Goal: Task Accomplishment & Management: Complete application form

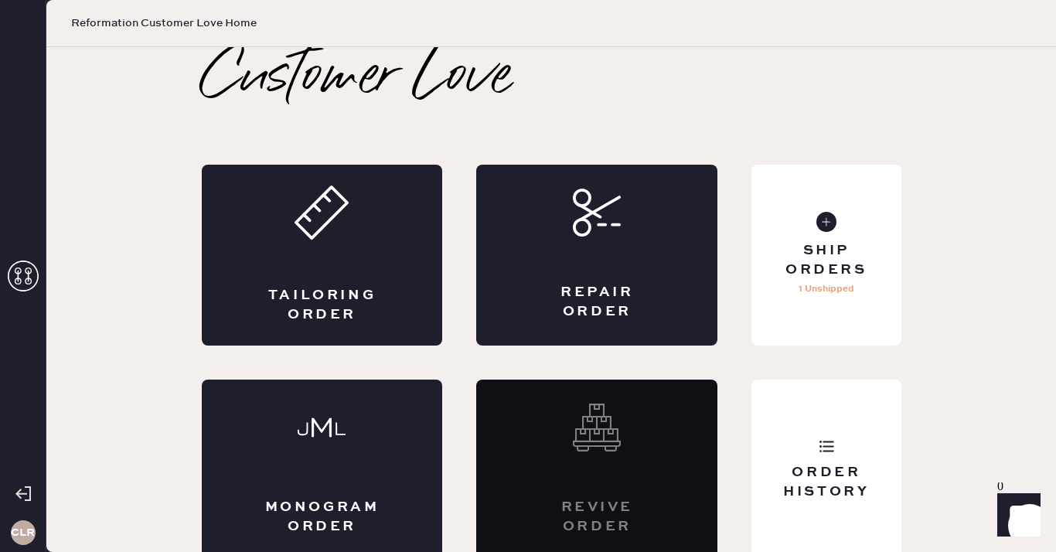
scroll to position [9, 0]
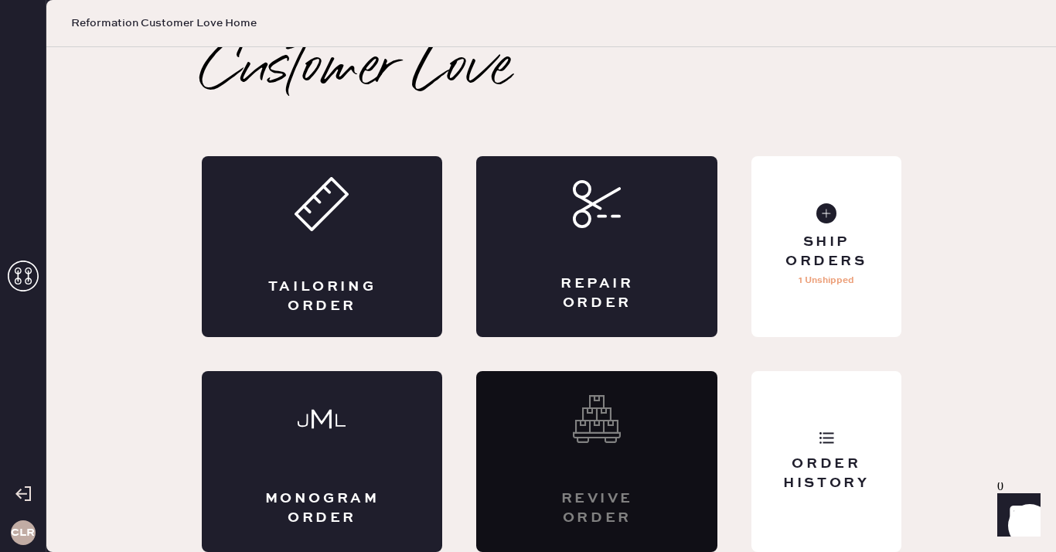
click at [21, 274] on icon at bounding box center [23, 276] width 31 height 31
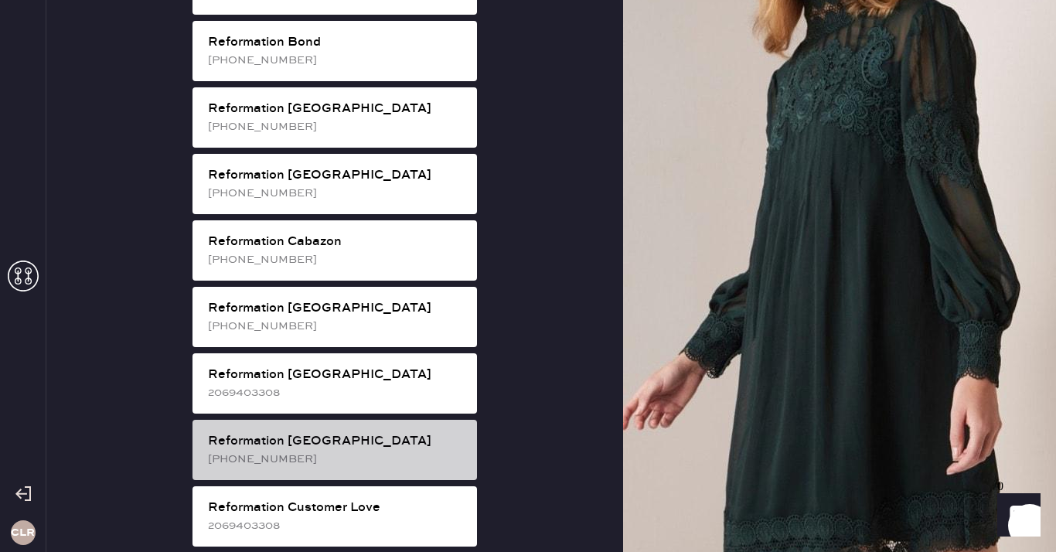
scroll to position [424, 0]
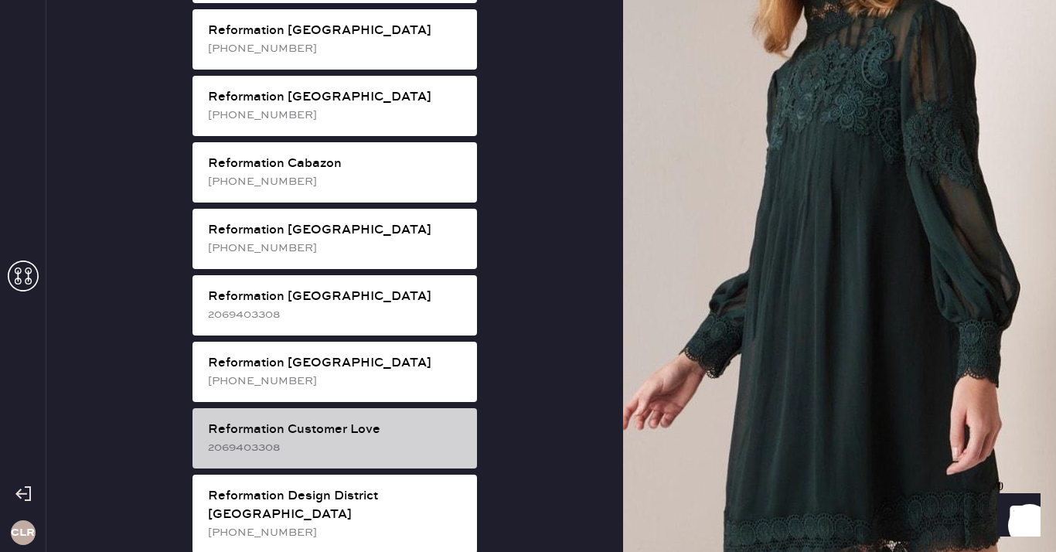
click at [395, 421] on div "Reformation Customer Love" at bounding box center [336, 430] width 257 height 19
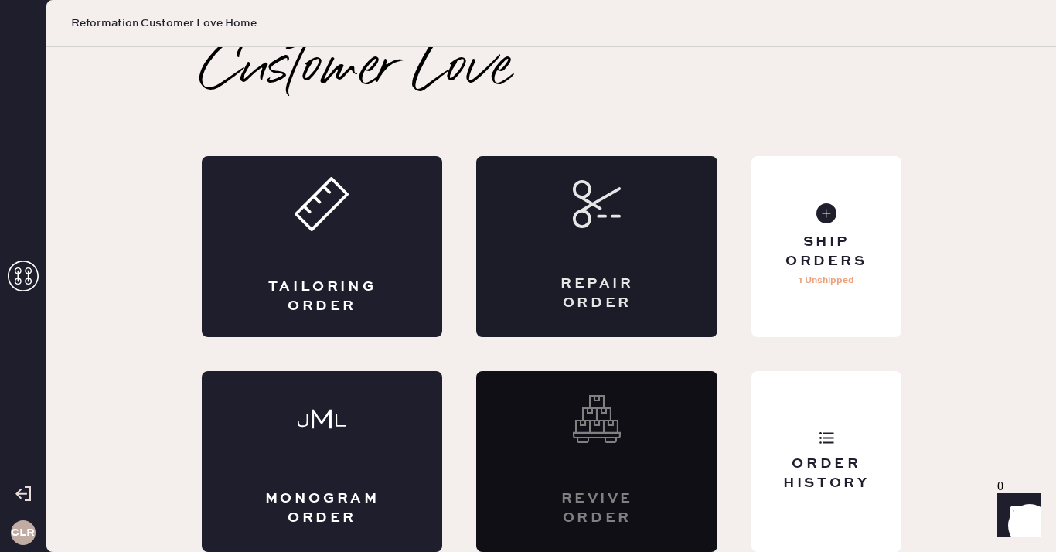
click at [635, 271] on div "Repair Order" at bounding box center [596, 246] width 241 height 181
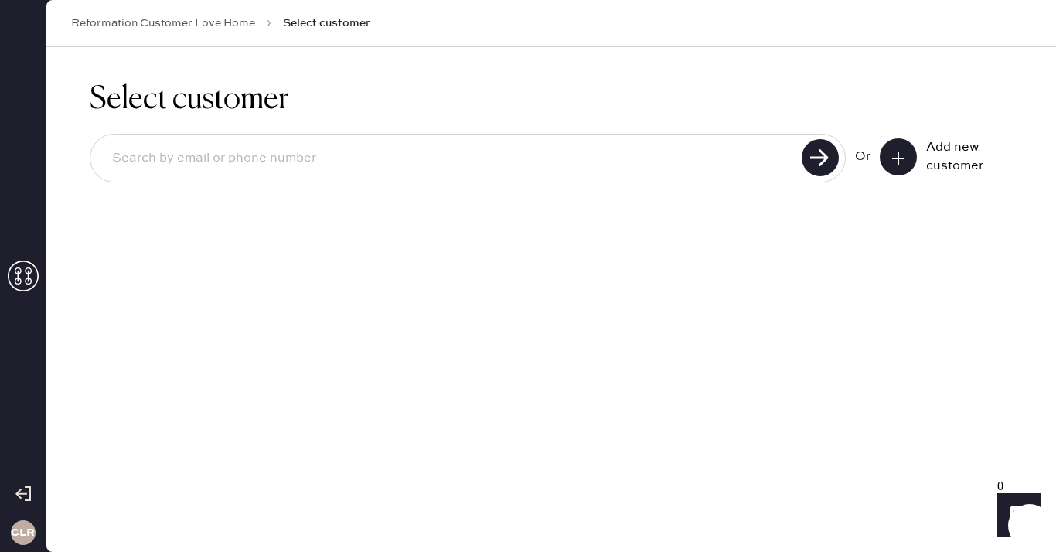
click at [900, 151] on icon at bounding box center [898, 158] width 15 height 15
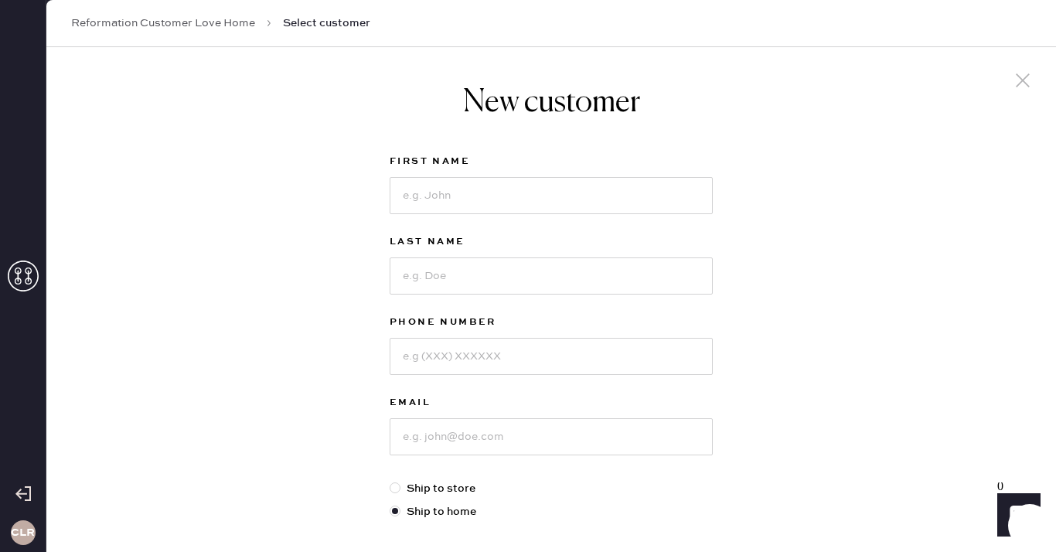
scroll to position [74, 0]
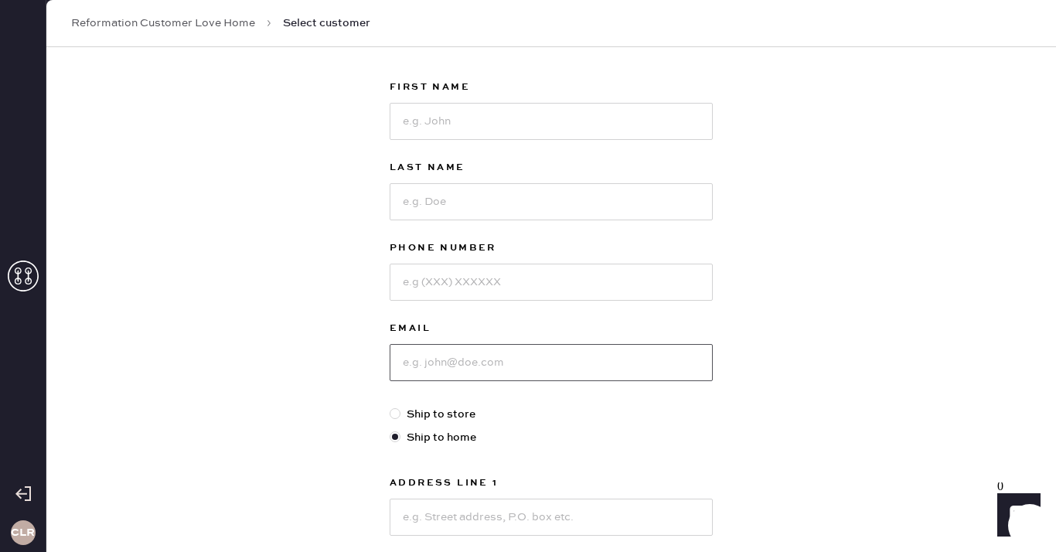
click at [471, 366] on input at bounding box center [551, 362] width 323 height 37
paste input "[EMAIL_ADDRESS][DOMAIN_NAME]"
type input "[EMAIL_ADDRESS][DOMAIN_NAME]"
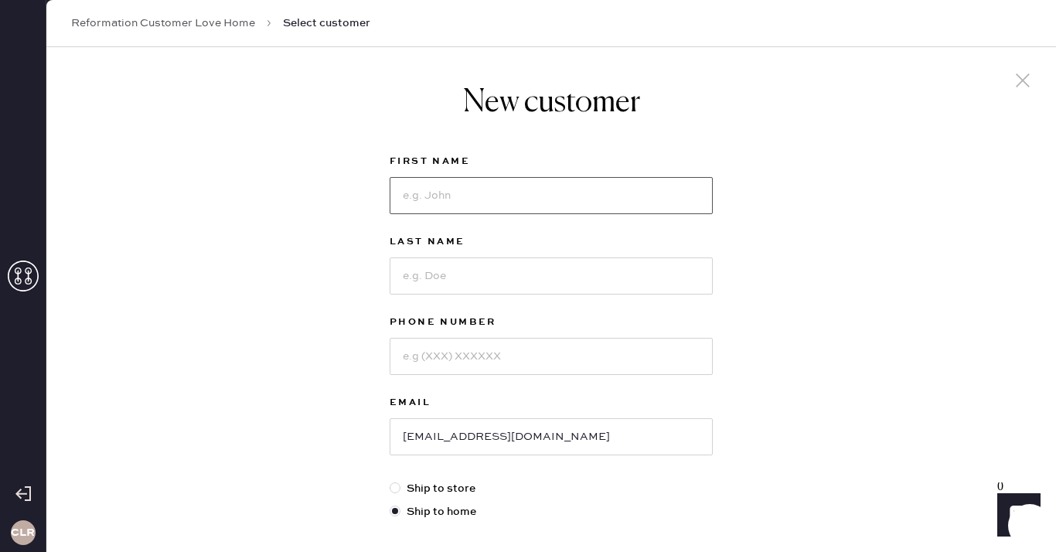
click at [499, 203] on input at bounding box center [551, 195] width 323 height 37
paste input "[PERSON_NAME]"
type input "[PERSON_NAME]"
click at [517, 280] on input at bounding box center [551, 275] width 323 height 37
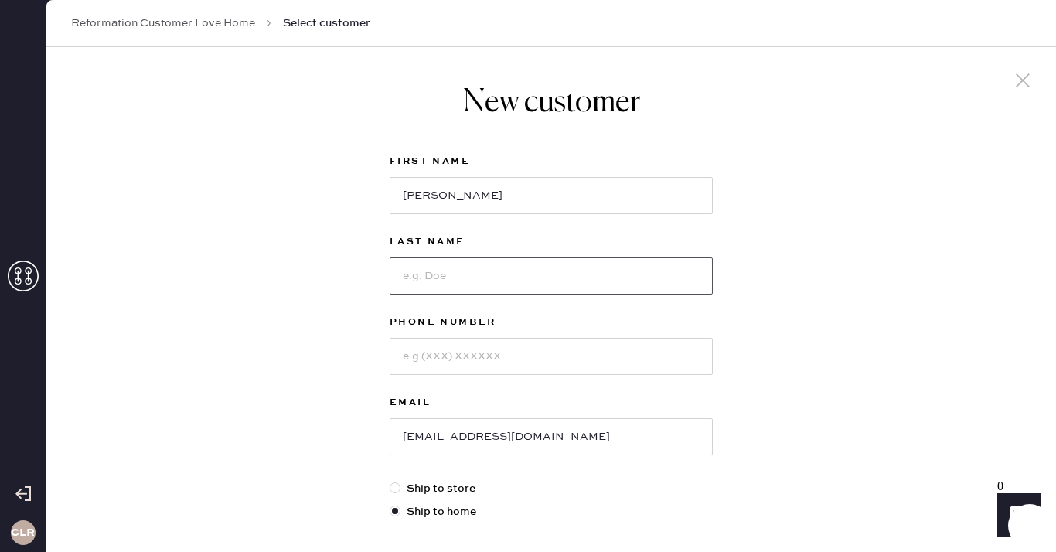
paste input "[PERSON_NAME]"
type input "[PERSON_NAME]"
click at [533, 360] on input at bounding box center [551, 356] width 323 height 37
paste input "[PHONE_NUMBER]"
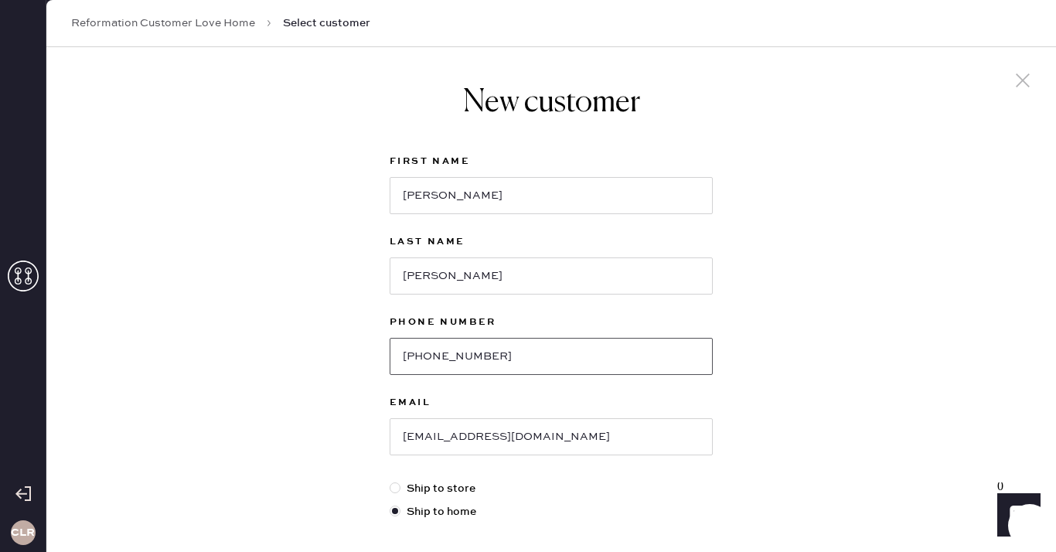
scroll to position [227, 0]
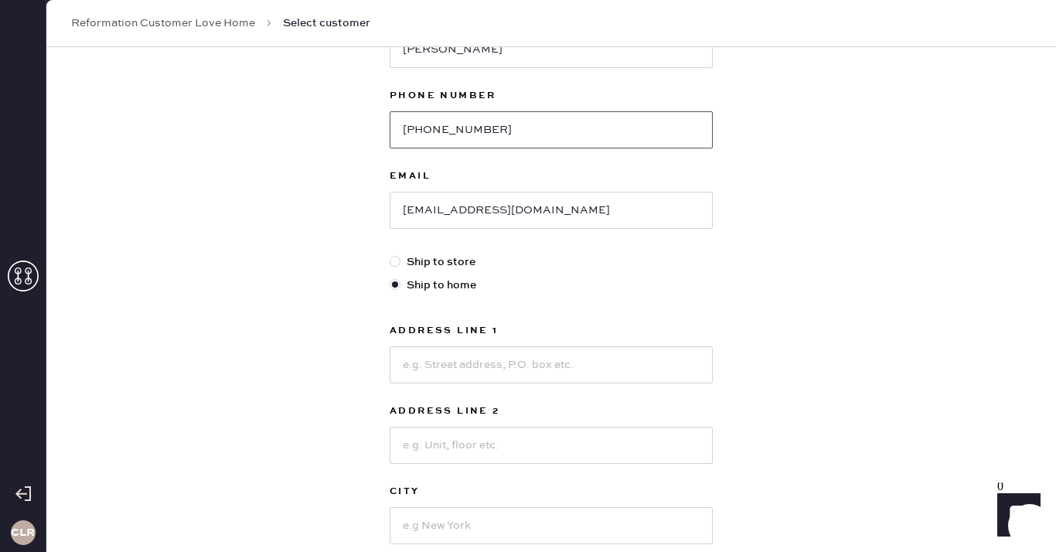
type input "[PHONE_NUMBER]"
click at [496, 367] on input at bounding box center [551, 364] width 323 height 37
paste input "[STREET_ADDRESS][PERSON_NAME]"
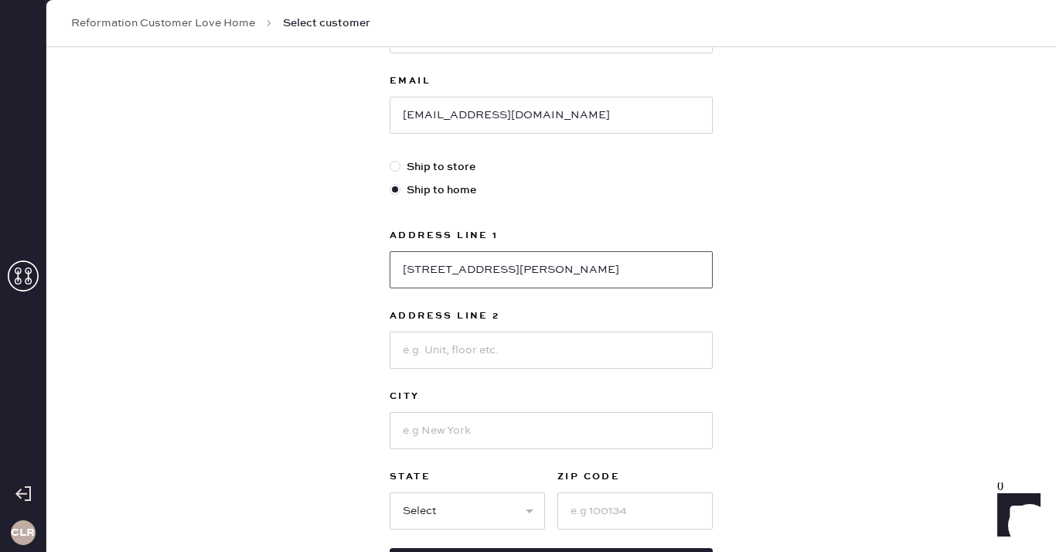
scroll to position [329, 0]
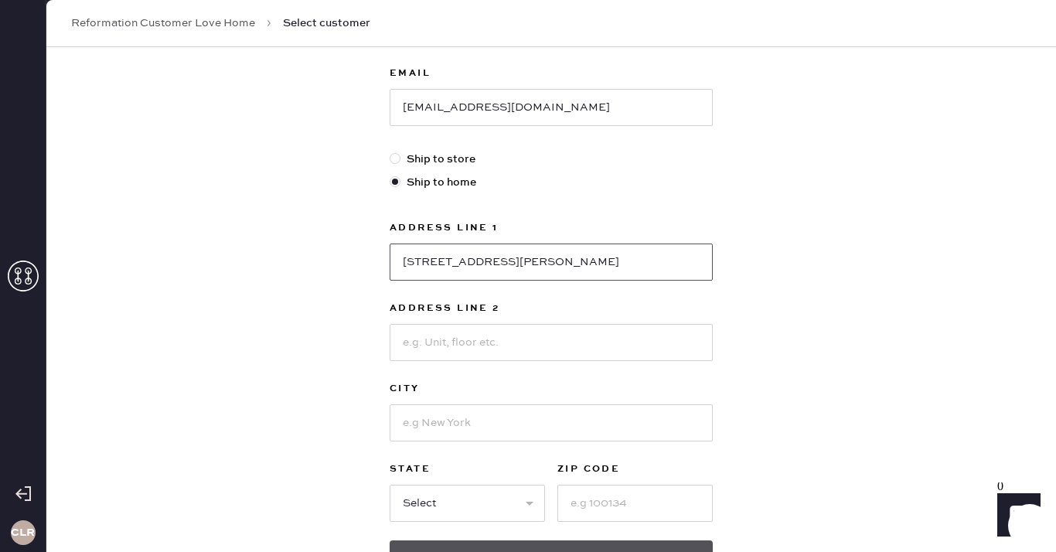
type input "[STREET_ADDRESS][PERSON_NAME]"
click at [532, 426] on input at bounding box center [551, 422] width 323 height 37
paste input "Charlotte"
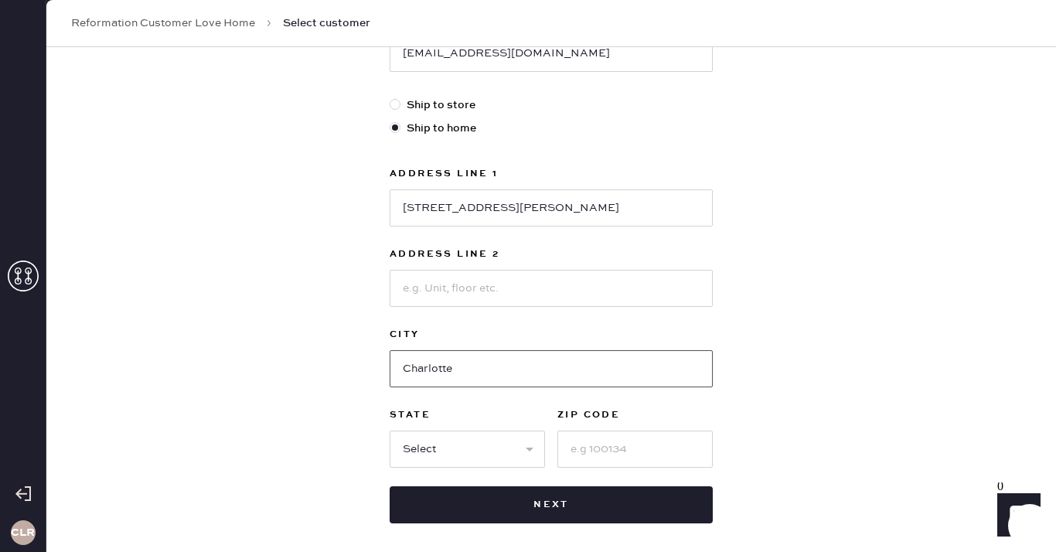
scroll to position [407, 0]
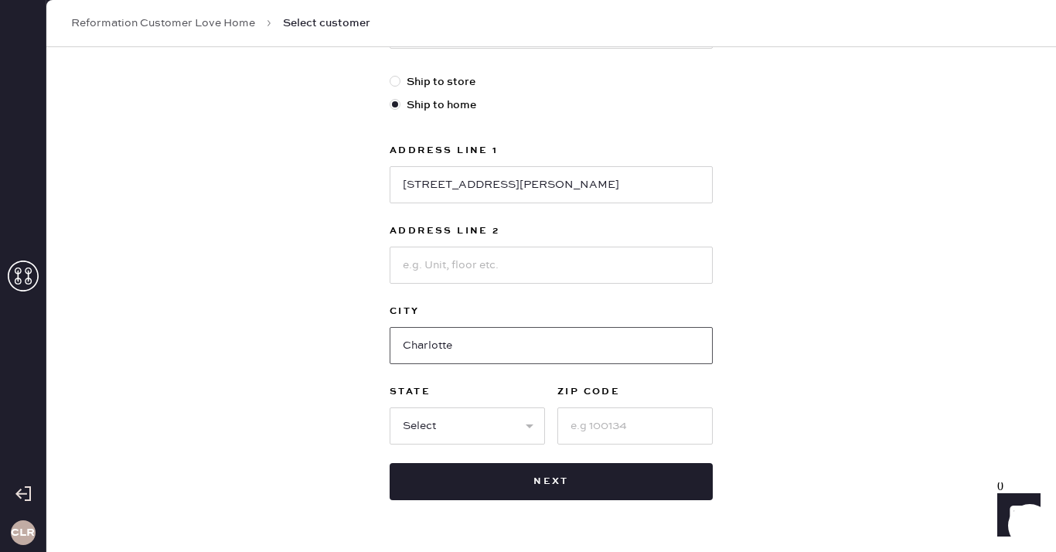
type input "Charlotte"
click at [479, 431] on select "Select AK AL AR AZ CA CO CT [GEOGRAPHIC_DATA] DE FL [GEOGRAPHIC_DATA] HI [GEOGR…" at bounding box center [467, 425] width 155 height 37
select select "NC"
click at [390, 407] on select "Select AK AL AR AZ CA CO CT [GEOGRAPHIC_DATA] DE FL [GEOGRAPHIC_DATA] HI [GEOGR…" at bounding box center [467, 425] width 155 height 37
click at [631, 430] on input at bounding box center [634, 425] width 155 height 37
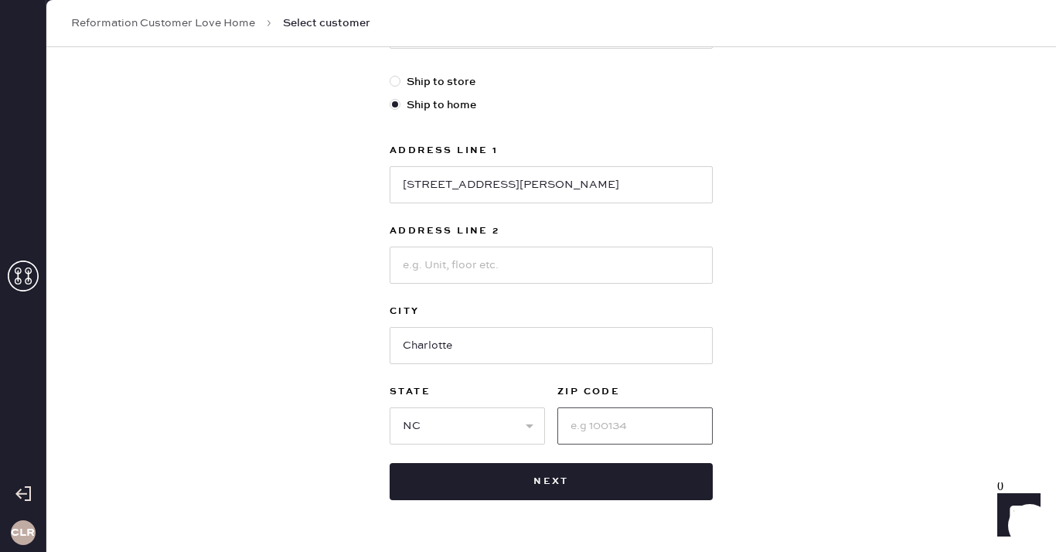
click at [631, 430] on input at bounding box center [634, 425] width 155 height 37
paste input "28203"
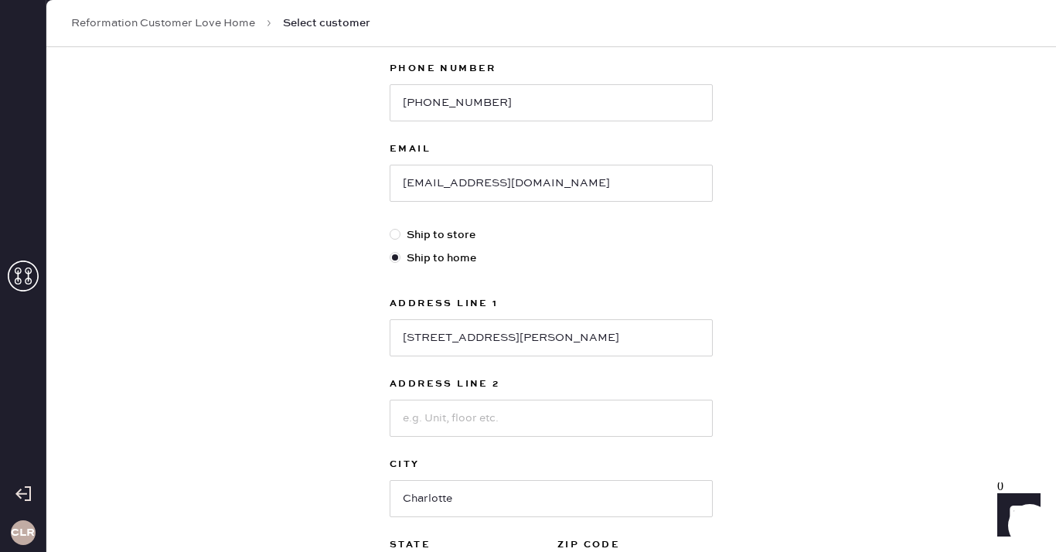
scroll to position [344, 0]
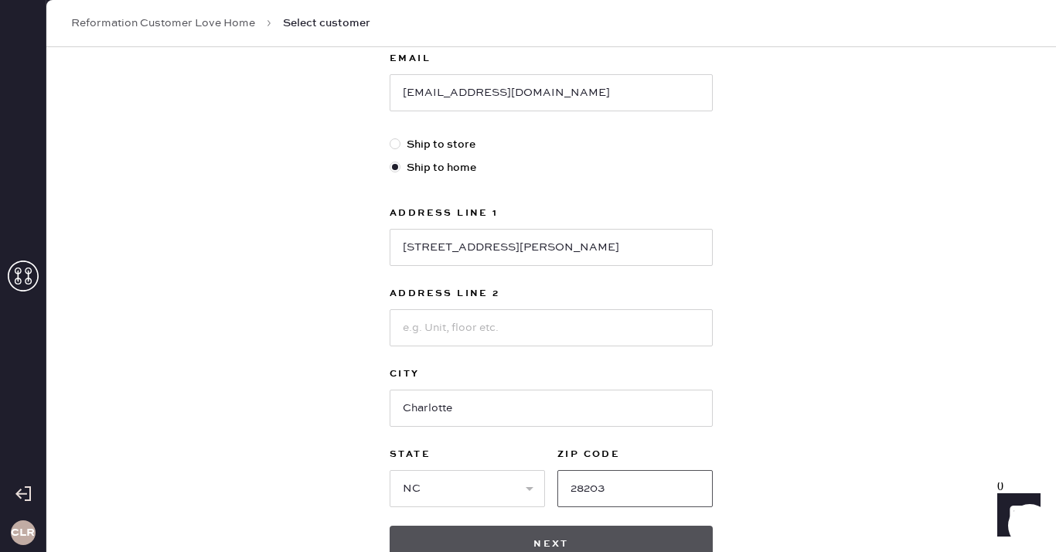
type input "28203"
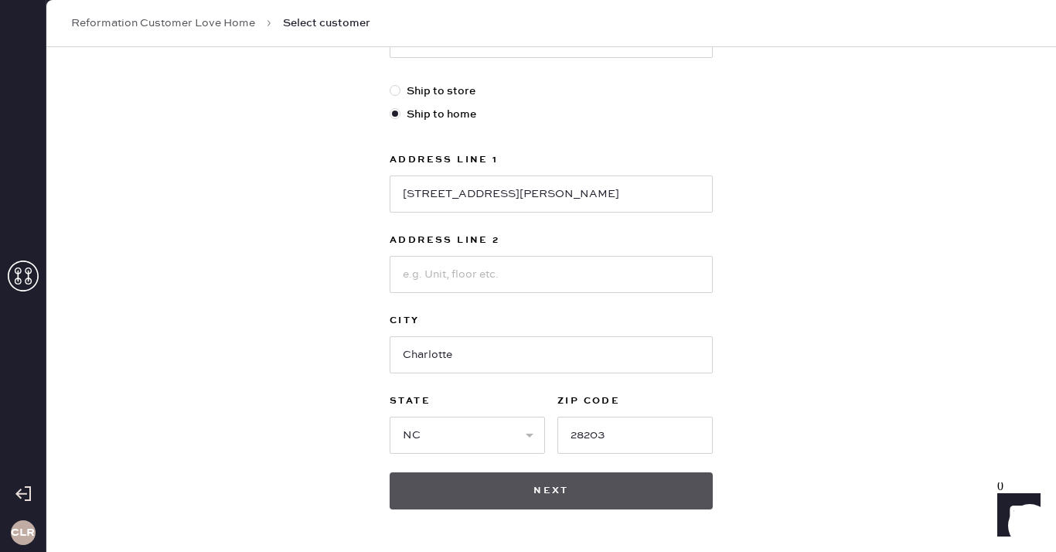
scroll to position [454, 0]
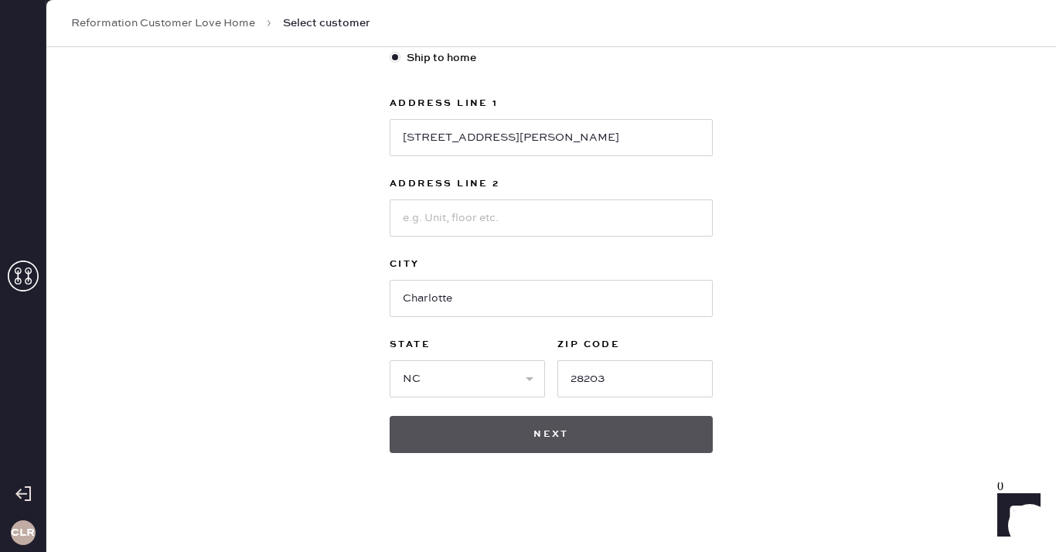
click at [566, 432] on button "Next" at bounding box center [551, 434] width 323 height 37
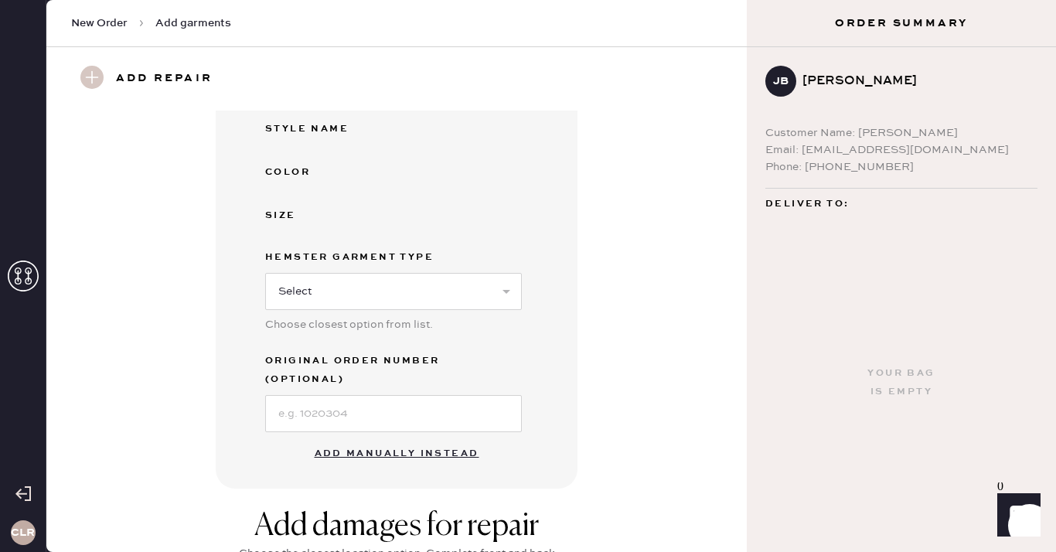
click at [368, 438] on button "Add manually instead" at bounding box center [396, 453] width 183 height 31
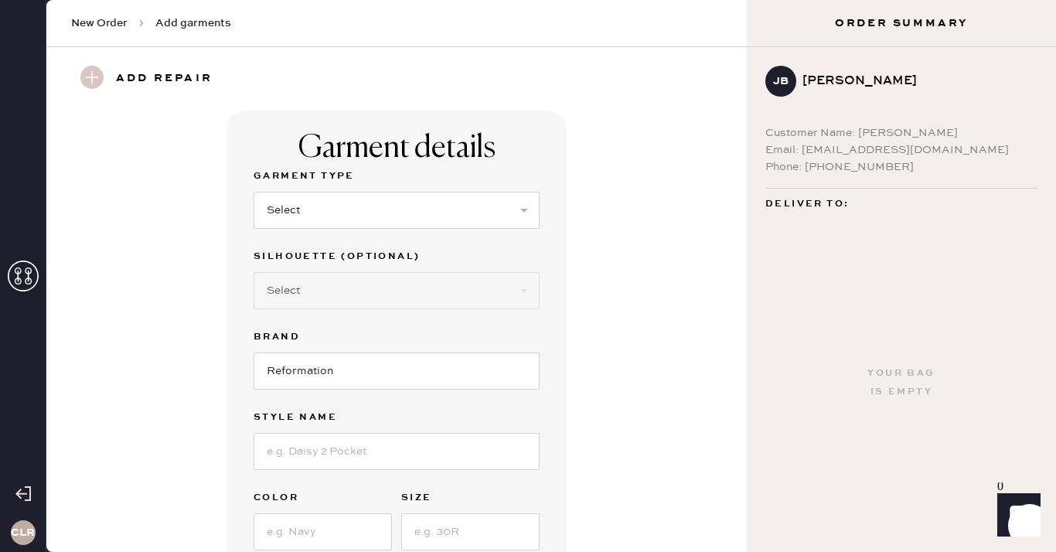
scroll to position [36, 0]
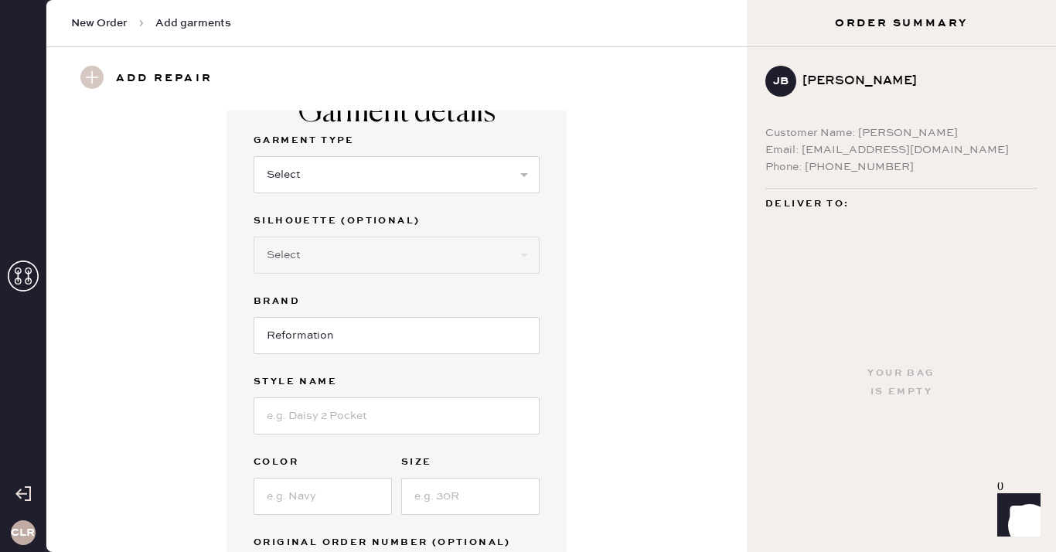
click at [362, 152] on div "Garment Type" at bounding box center [397, 142] width 286 height 22
click at [352, 165] on select "Select Basic Skirt Jeans Leggings Pants Shorts Basic Sleeved Dress Basic Sleeve…" at bounding box center [397, 174] width 286 height 37
select select "6"
click at [254, 156] on select "Select Basic Skirt Jeans Leggings Pants Shorts Basic Sleeved Dress Basic Sleeve…" at bounding box center [397, 174] width 286 height 37
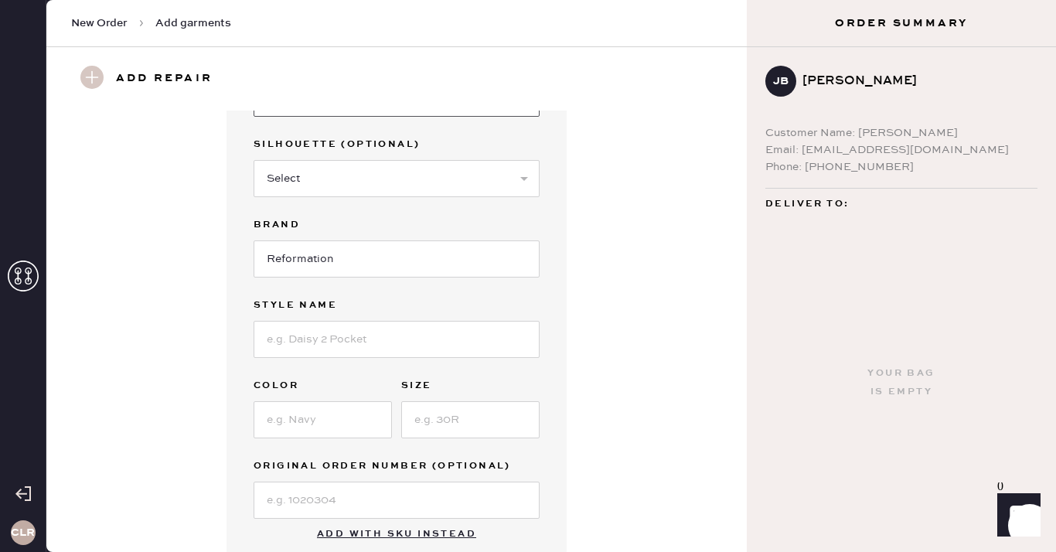
scroll to position [147, 0]
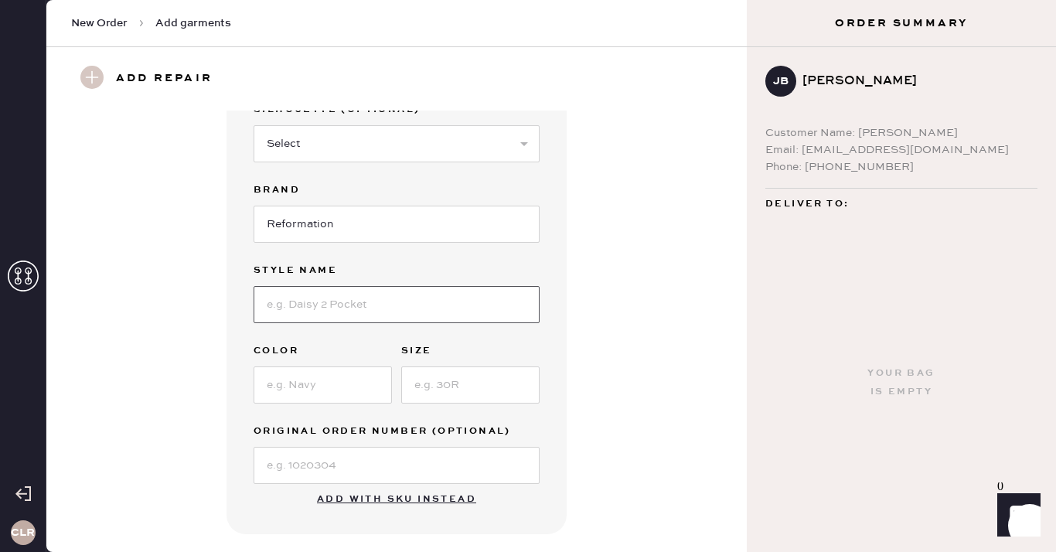
click at [342, 301] on input at bounding box center [397, 304] width 286 height 37
paste input "Malibu Linen Dress"
type input "Malibu Linen Dress"
click at [342, 381] on input at bounding box center [323, 384] width 138 height 37
paste input "Blood Orange"
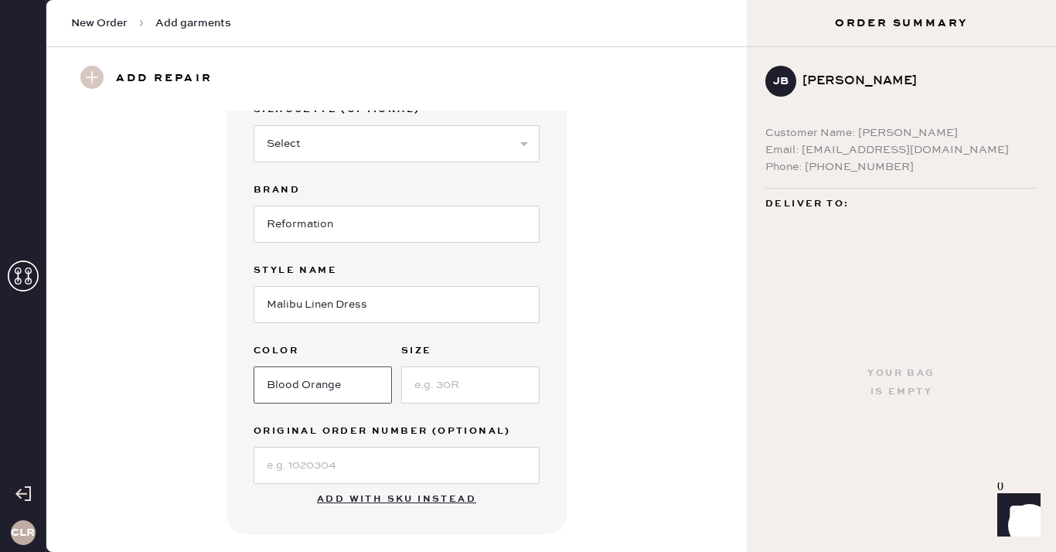
type input "Blood Orange"
click at [451, 386] on input at bounding box center [470, 384] width 138 height 37
paste input "4"
type input "4"
click at [289, 475] on input at bounding box center [397, 465] width 286 height 37
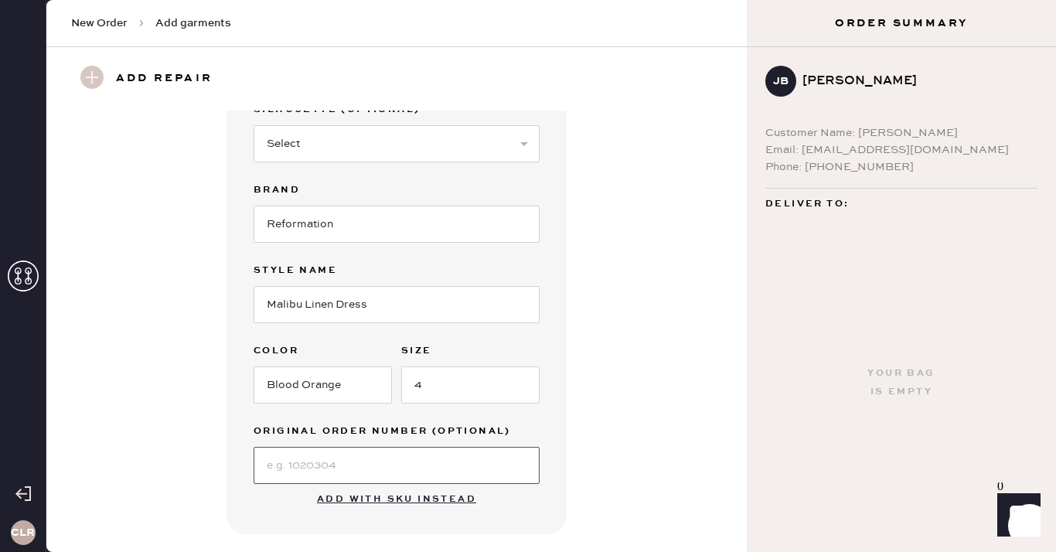
paste input "S28337511"
type input "S28337511"
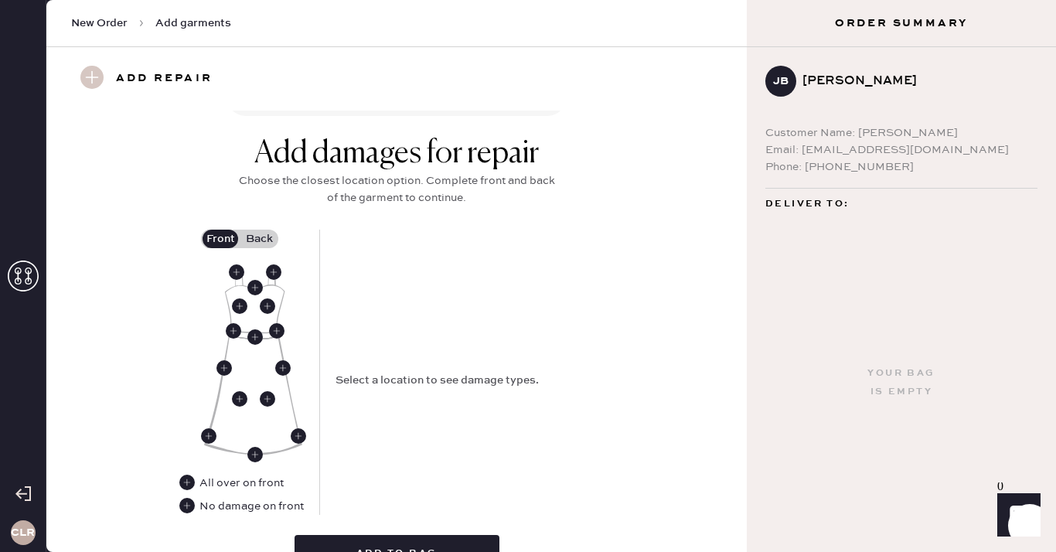
scroll to position [625, 0]
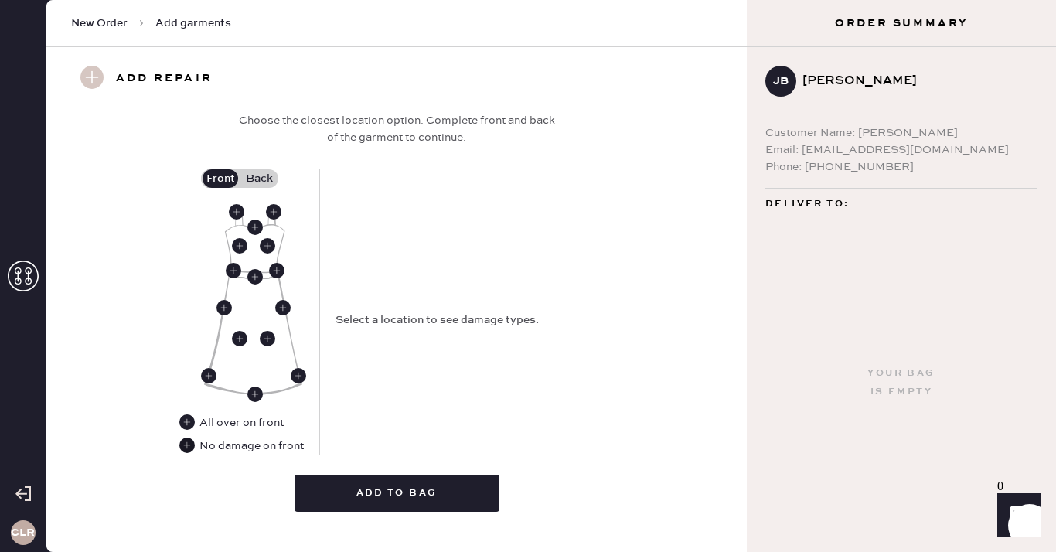
click at [182, 446] on use at bounding box center [186, 445] width 15 height 15
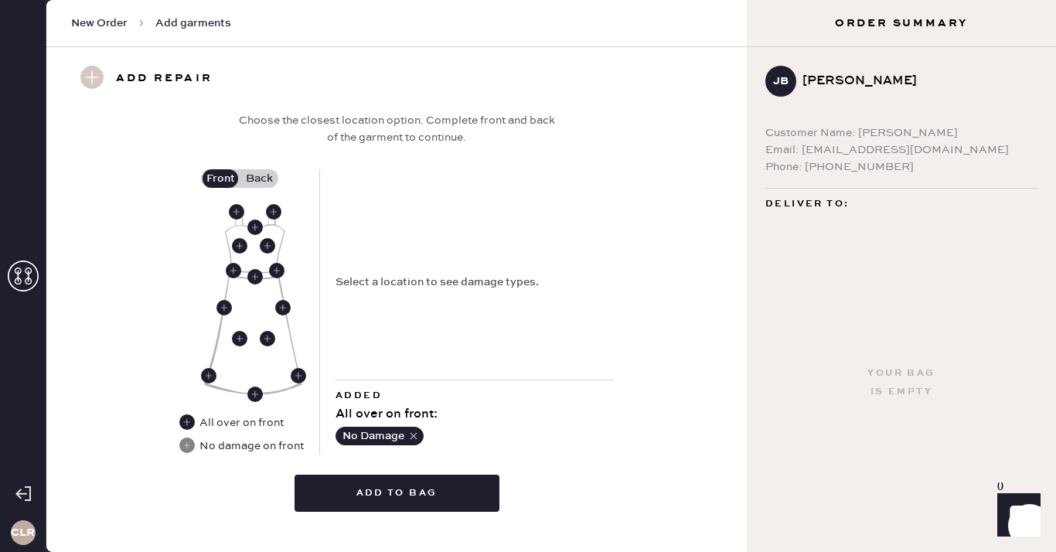
click at [261, 174] on label "Back" at bounding box center [259, 178] width 39 height 19
click at [259, 179] on input "Back" at bounding box center [259, 179] width 0 height 0
click at [255, 280] on use at bounding box center [254, 273] width 15 height 15
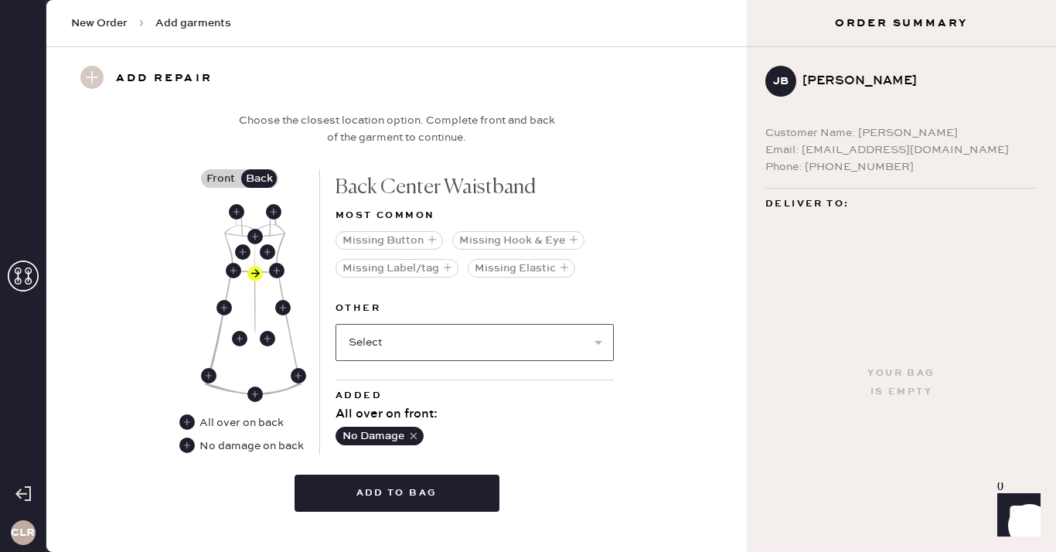
click at [436, 339] on select "Select Broken / Ripped Hem Broken Beads Broken Belt Loop Broken Button Broken C…" at bounding box center [475, 342] width 278 height 37
select select "2034"
click at [336, 324] on select "Select Broken / Ripped Hem Broken Beads Broken Belt Loop Broken Button Broken C…" at bounding box center [475, 342] width 278 height 37
select select
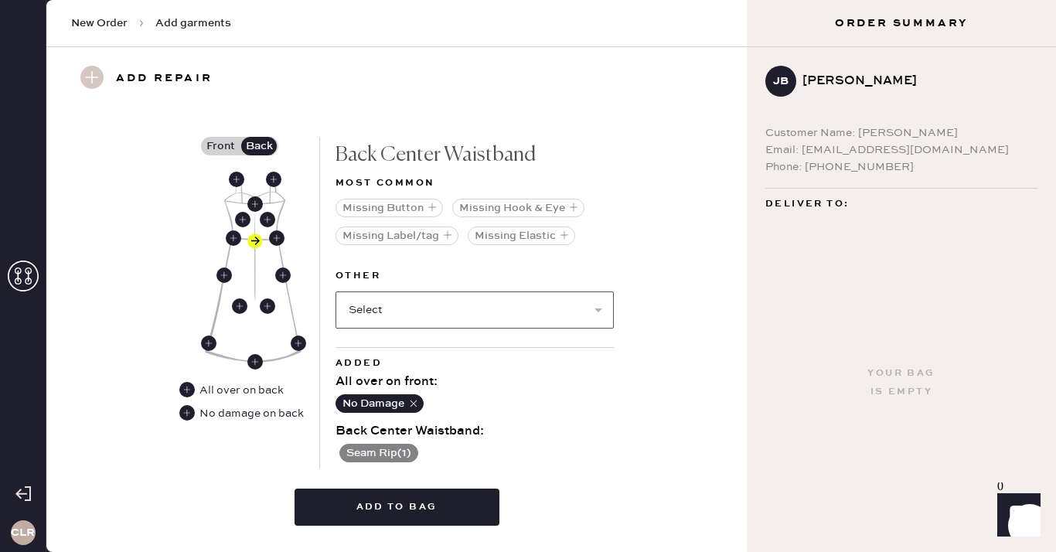
scroll to position [690, 0]
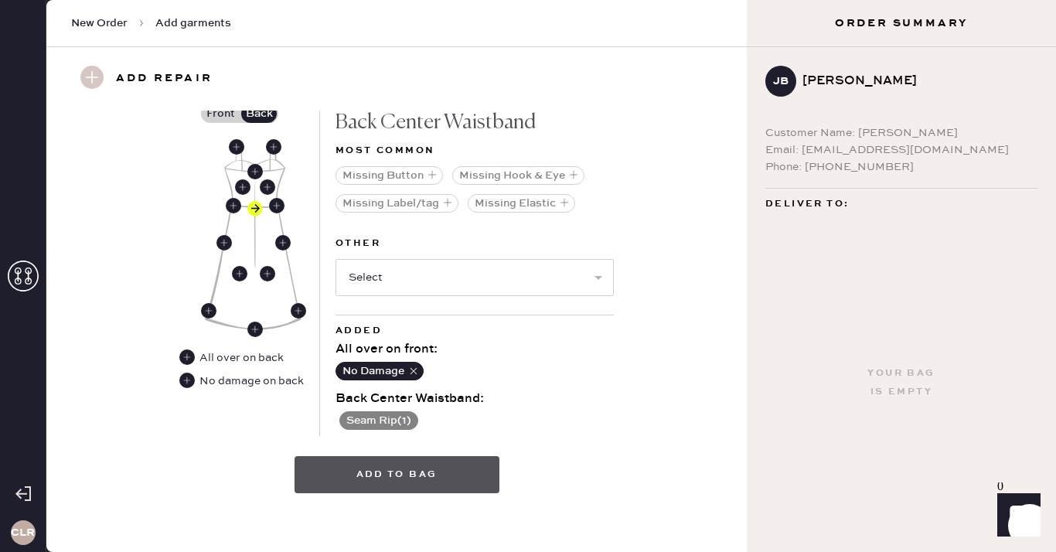
click at [391, 475] on button "Add to bag" at bounding box center [397, 474] width 205 height 37
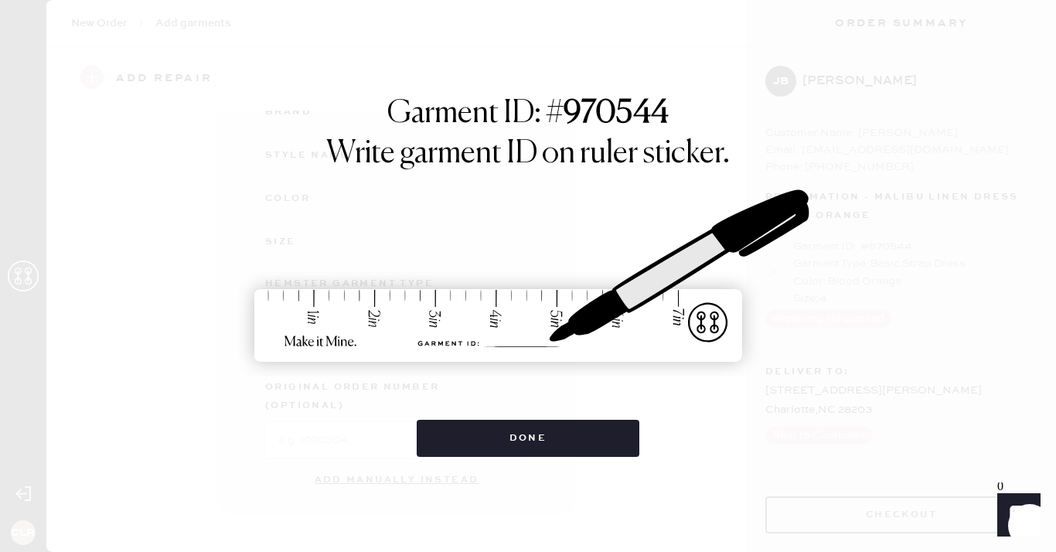
scroll to position [209, 0]
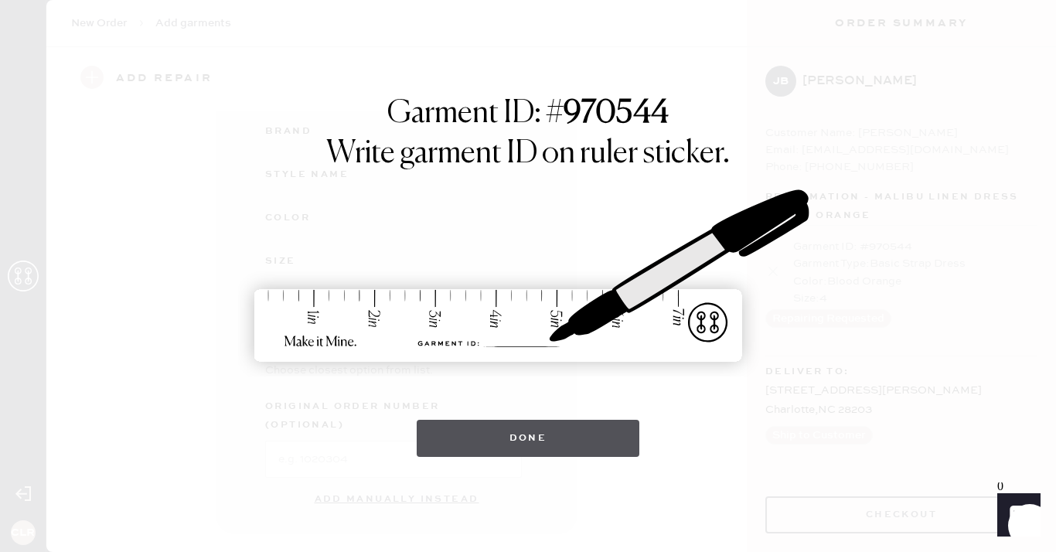
click at [526, 424] on button "Done" at bounding box center [528, 438] width 223 height 37
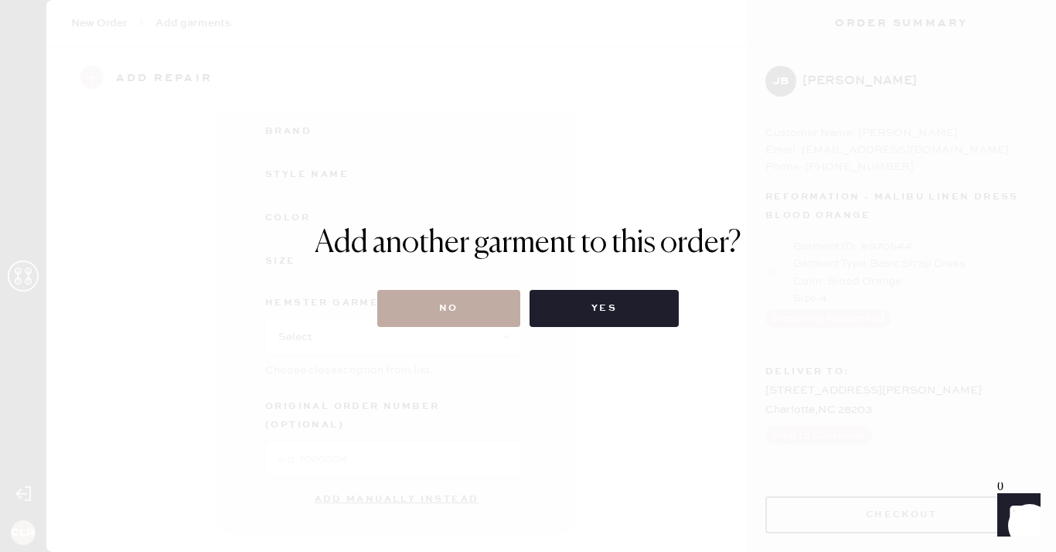
click at [415, 297] on button "No" at bounding box center [448, 308] width 143 height 37
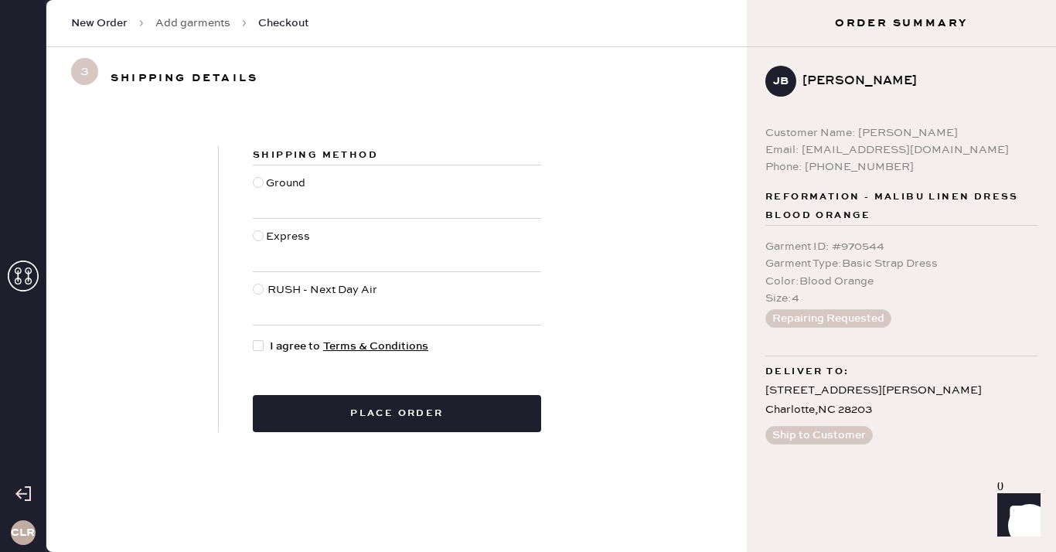
click at [256, 185] on div at bounding box center [258, 182] width 11 height 11
click at [254, 175] on input "Ground" at bounding box center [253, 175] width 1 height 1
radio input "true"
click at [264, 349] on div at bounding box center [261, 346] width 17 height 17
click at [254, 339] on input "I agree to Terms & Conditions" at bounding box center [253, 338] width 1 height 1
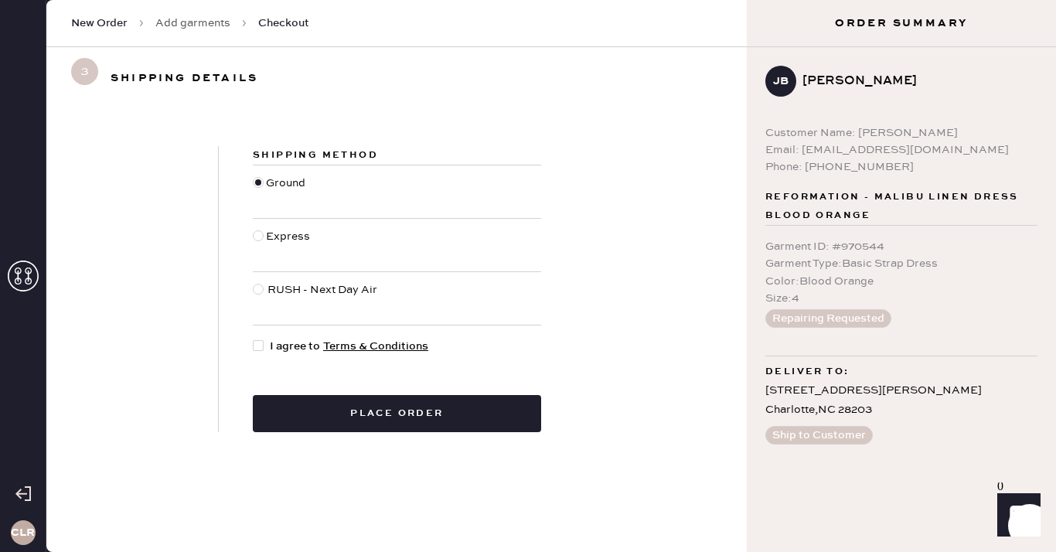
checkbox input "true"
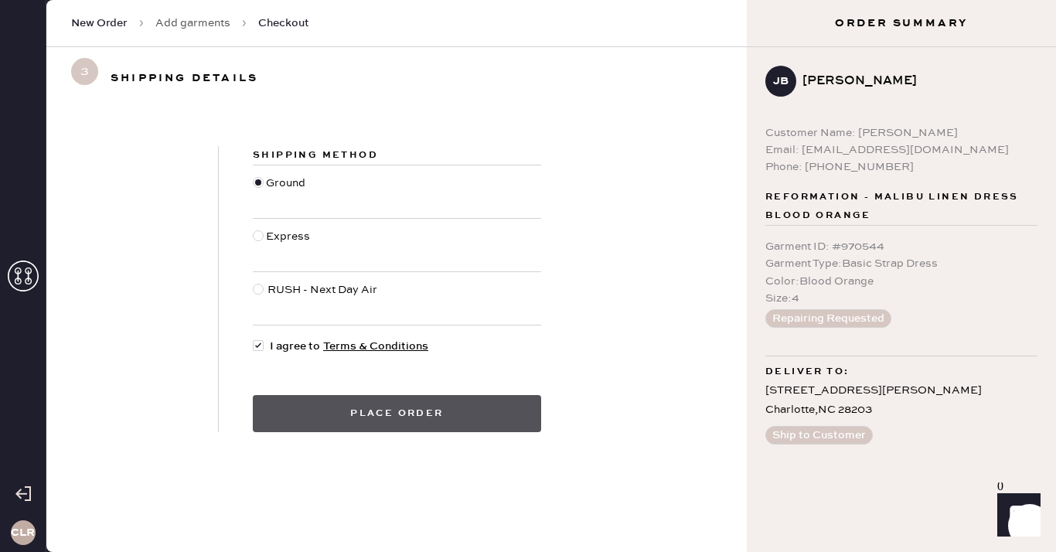
click at [365, 408] on button "Place order" at bounding box center [397, 413] width 288 height 37
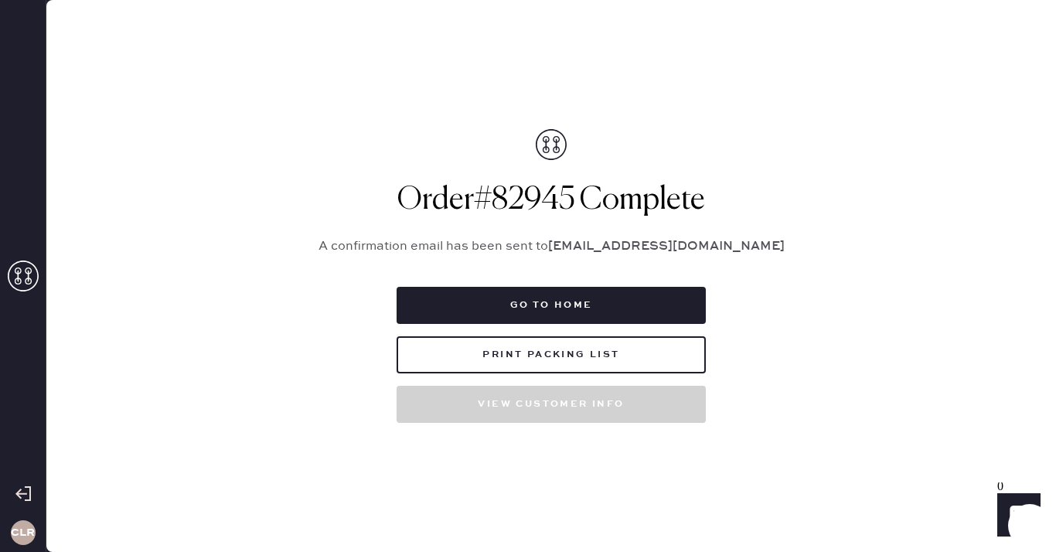
click at [516, 196] on h1 "Order # 82945 Complete" at bounding box center [551, 200] width 502 height 37
copy h1 "82945"
click at [520, 202] on h1 "Order # 82945 Complete" at bounding box center [551, 200] width 502 height 37
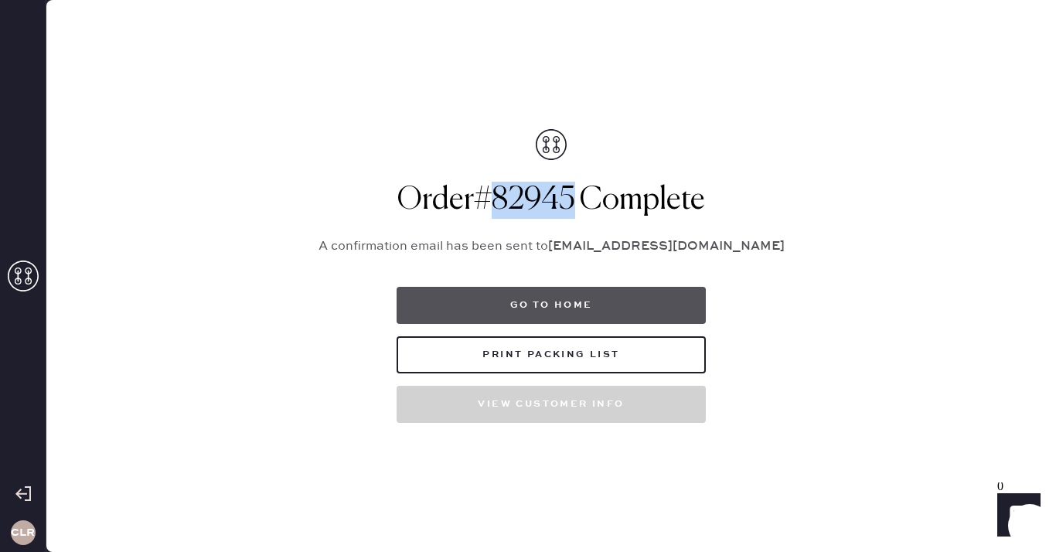
click at [534, 297] on button "Go to home" at bounding box center [551, 305] width 309 height 37
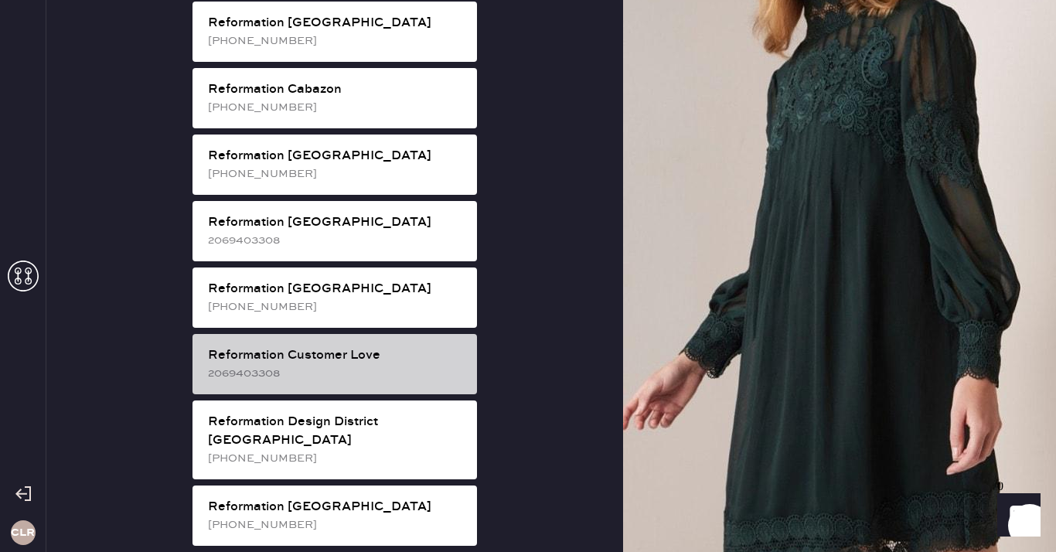
scroll to position [515, 0]
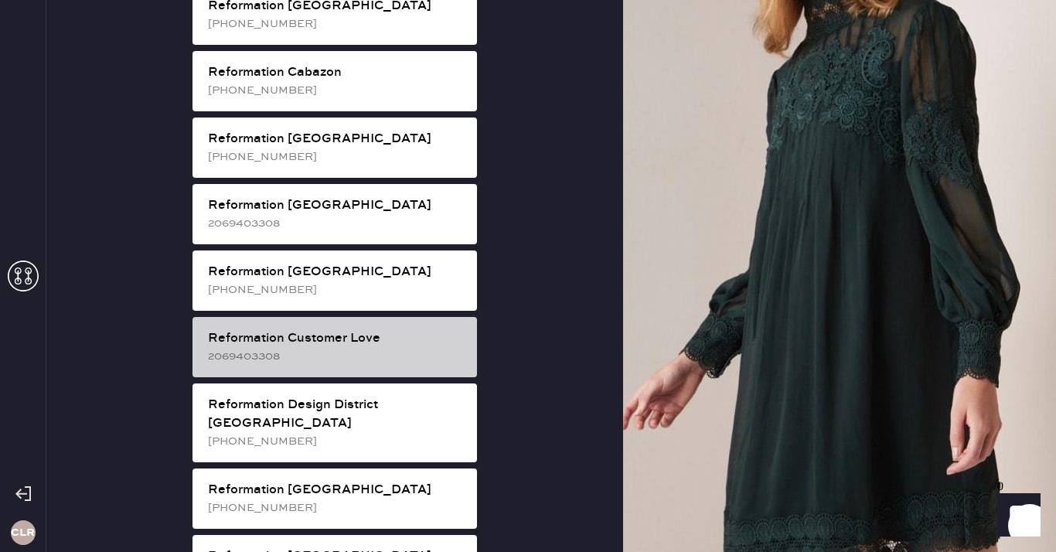
click at [371, 358] on div "Reformation Customer Love 2069403308" at bounding box center [334, 347] width 284 height 60
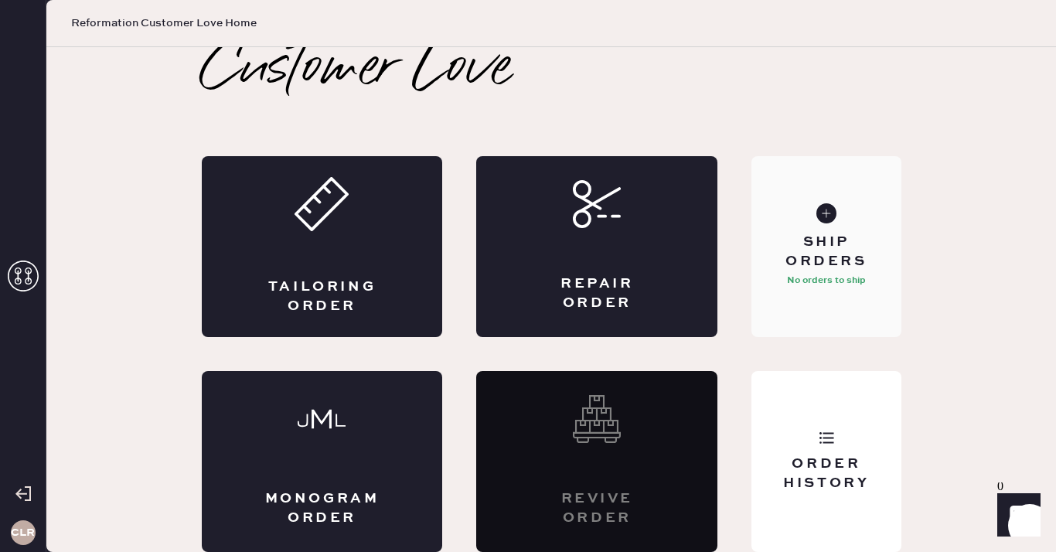
click at [822, 249] on div "Ship Orders" at bounding box center [826, 252] width 124 height 39
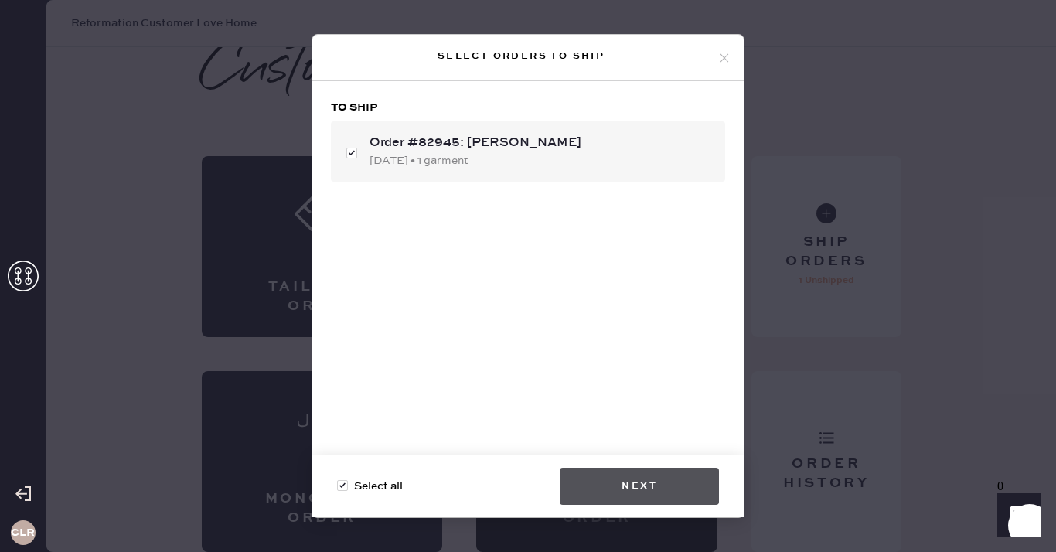
click at [643, 475] on button "Next" at bounding box center [639, 486] width 159 height 37
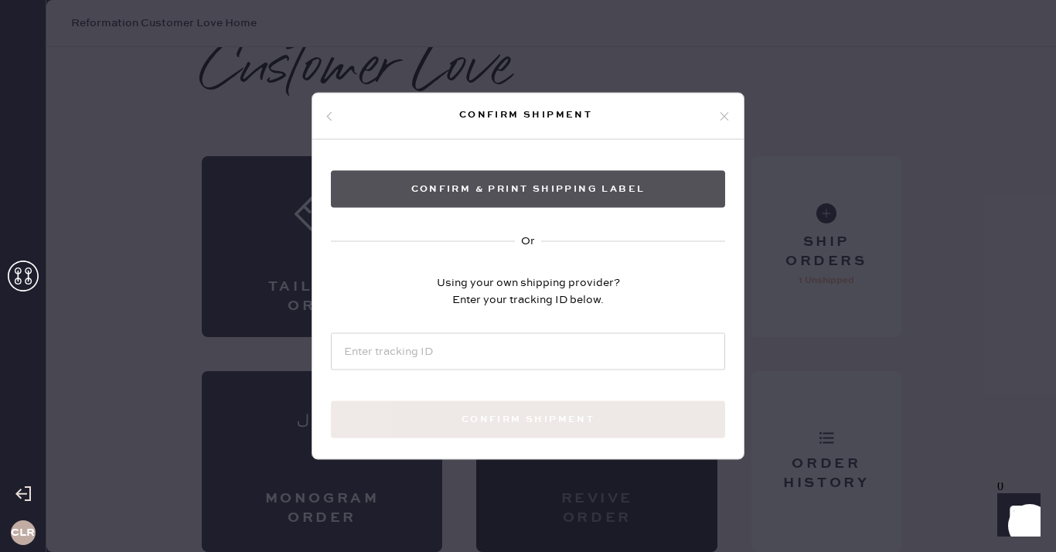
click at [560, 186] on button "Confirm & Print shipping label" at bounding box center [528, 189] width 394 height 37
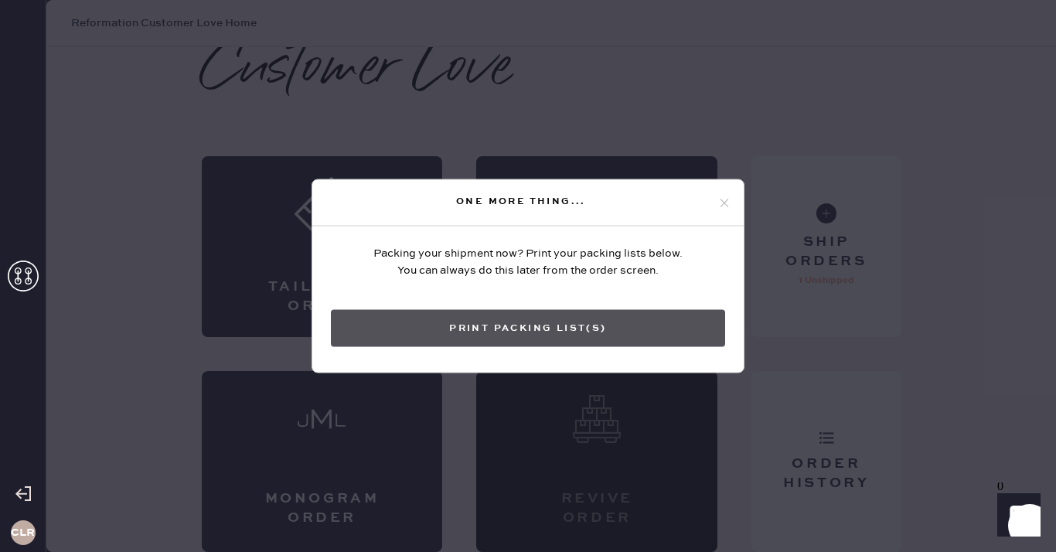
click at [533, 320] on button "Print Packing List(s)" at bounding box center [528, 328] width 394 height 37
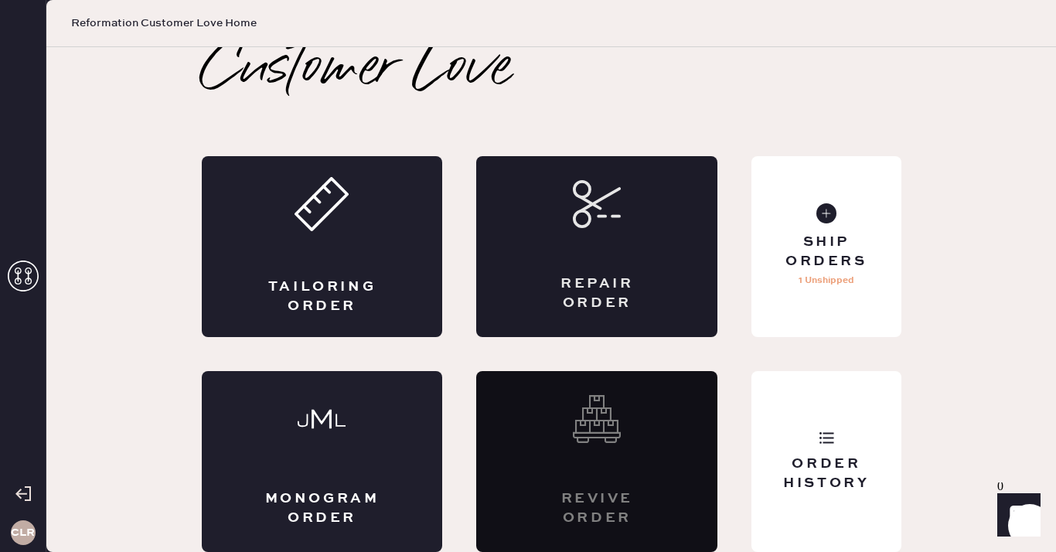
scroll to position [0, 0]
click at [19, 276] on icon at bounding box center [23, 276] width 31 height 31
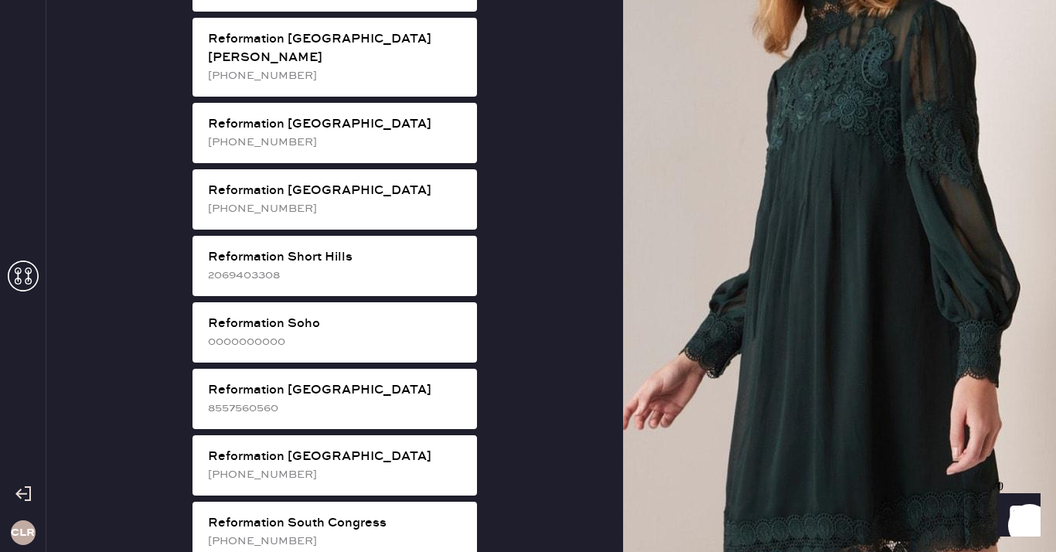
scroll to position [2854, 0]
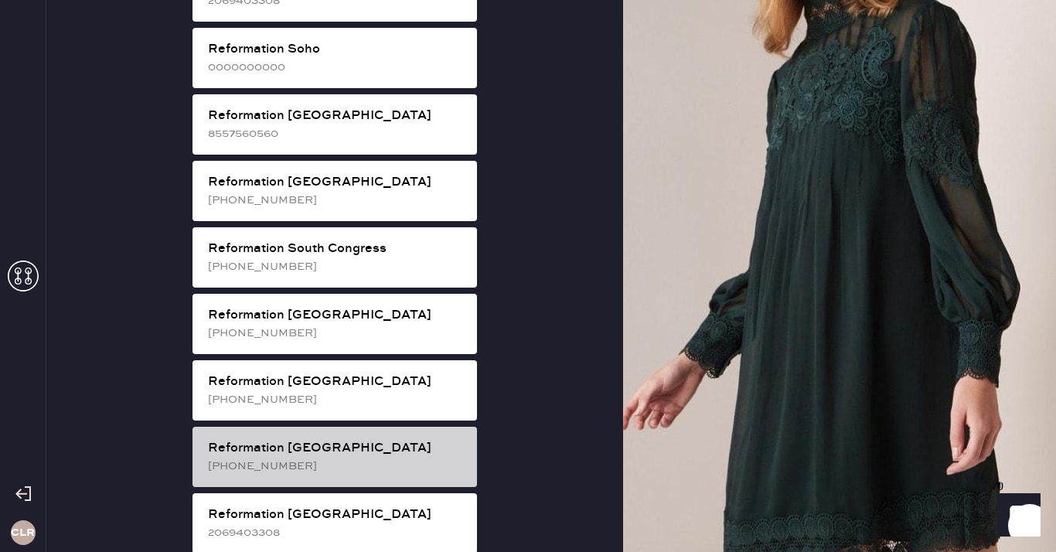
click at [362, 439] on div "Reformation [GEOGRAPHIC_DATA]" at bounding box center [336, 448] width 257 height 19
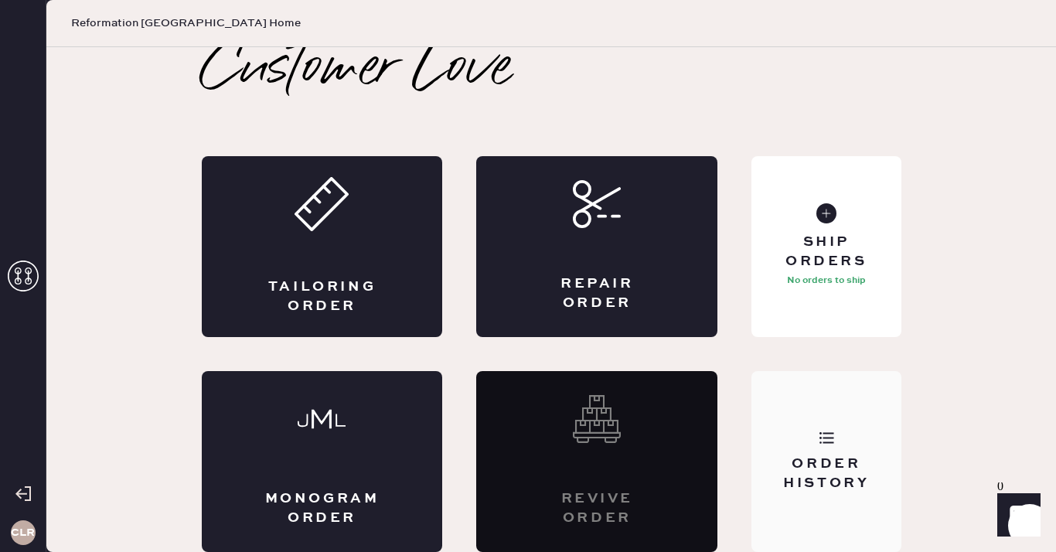
click at [797, 417] on div "Order History" at bounding box center [825, 461] width 149 height 181
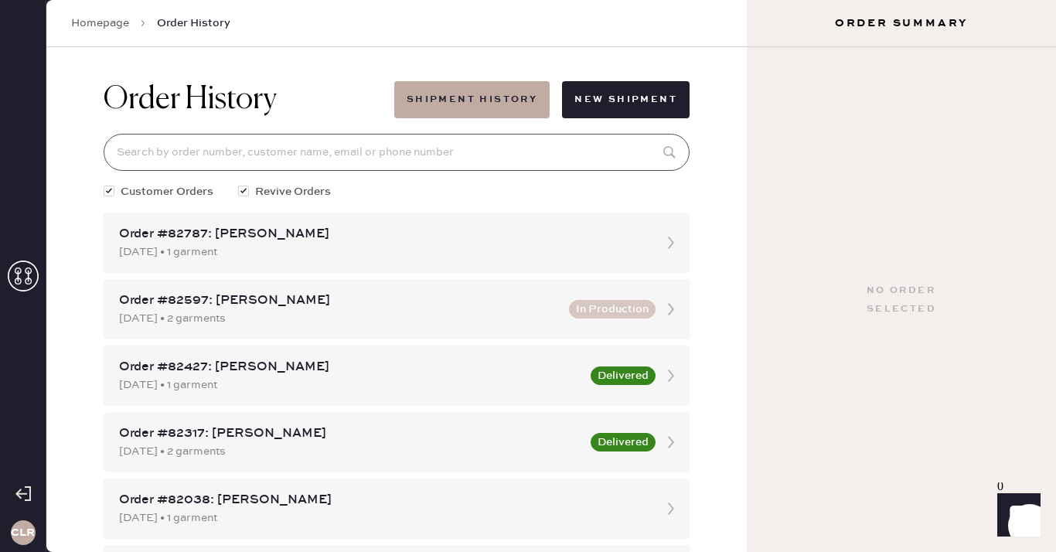
click at [410, 164] on input at bounding box center [397, 152] width 586 height 37
paste input "81511"
type input "81511"
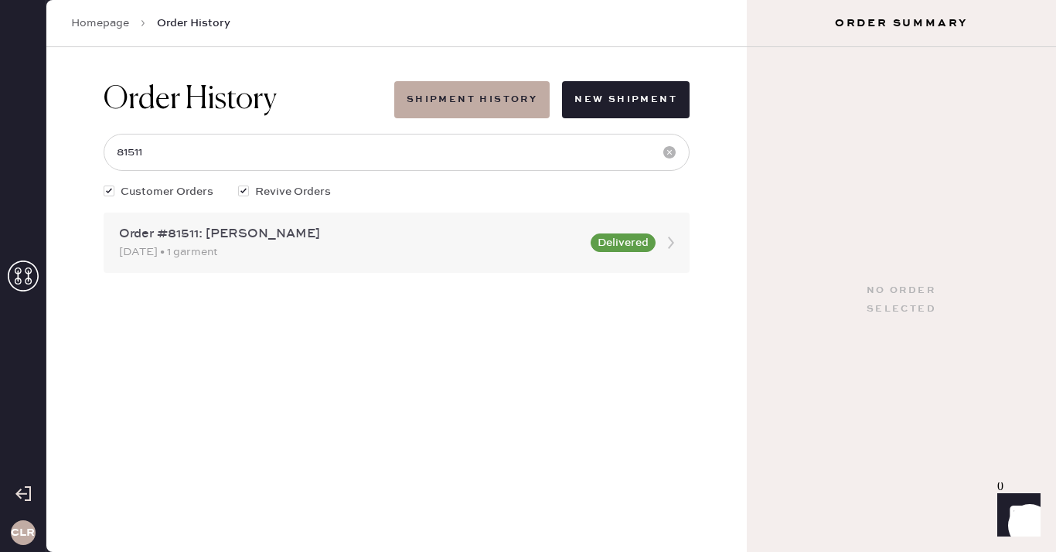
click at [336, 257] on div "[DATE] • 1 garment" at bounding box center [350, 252] width 462 height 17
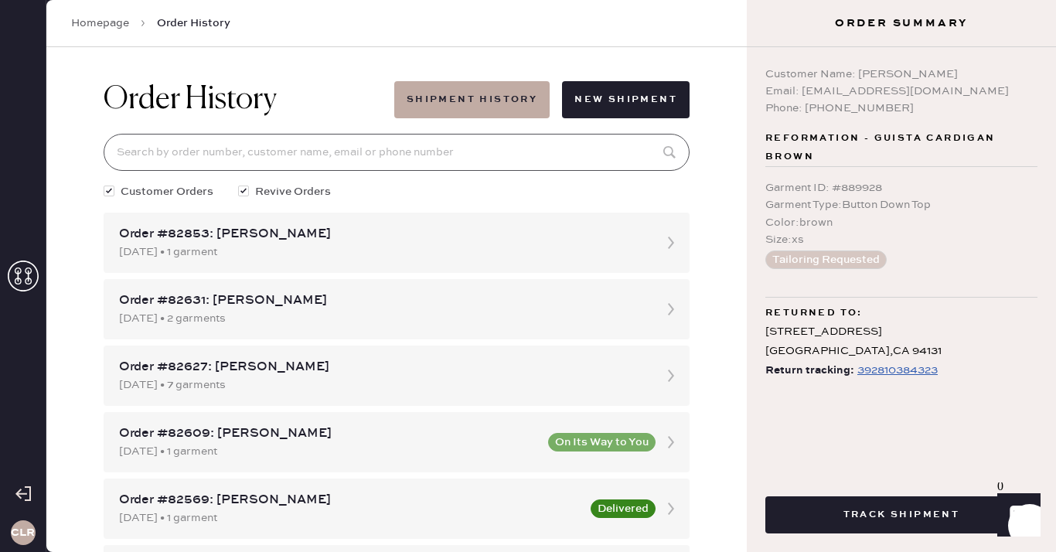
click at [328, 152] on input at bounding box center [397, 152] width 586 height 37
paste input "81511"
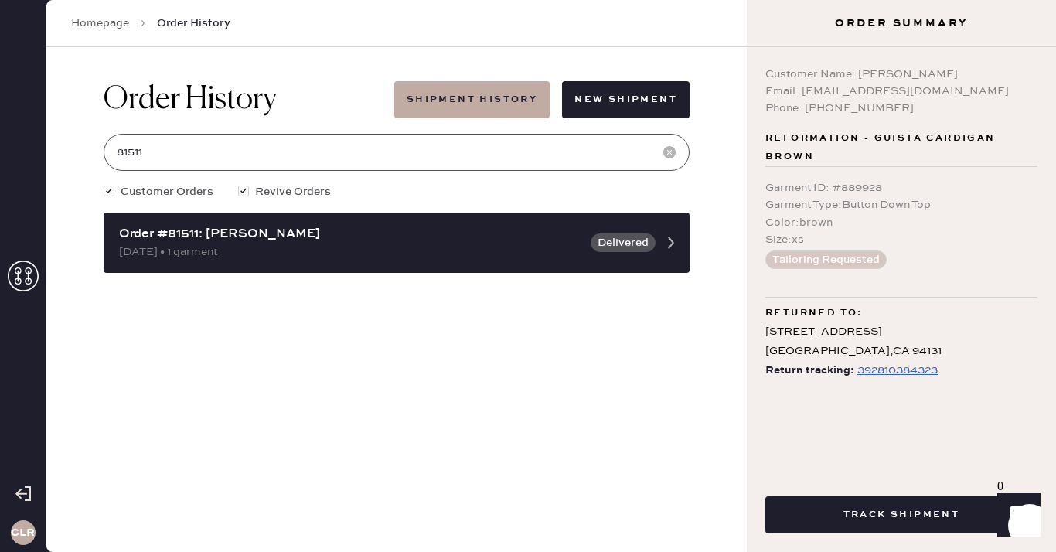
type input "81511"
